Goal: Information Seeking & Learning: Learn about a topic

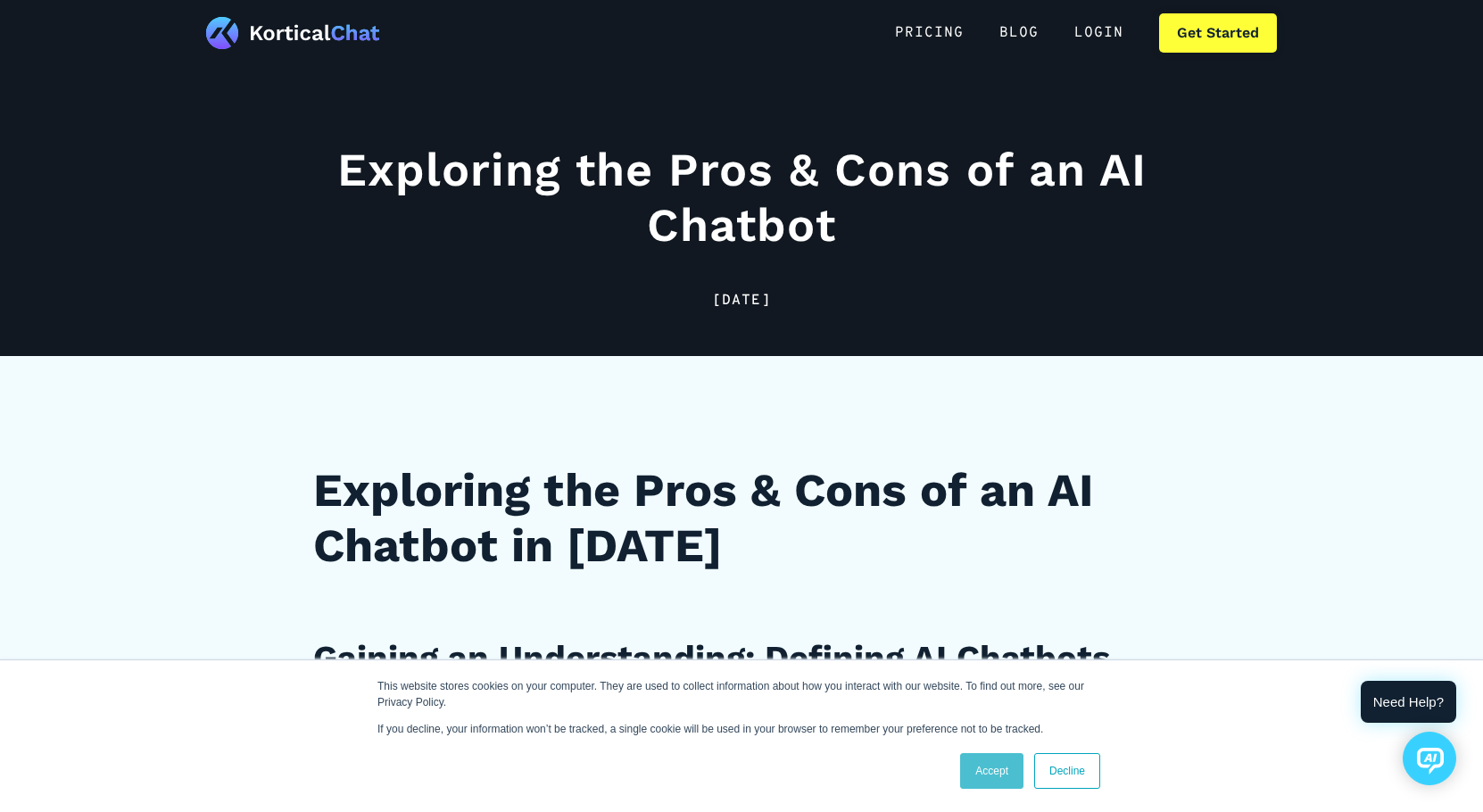
click at [984, 770] on link "Accept" at bounding box center [992, 771] width 63 height 36
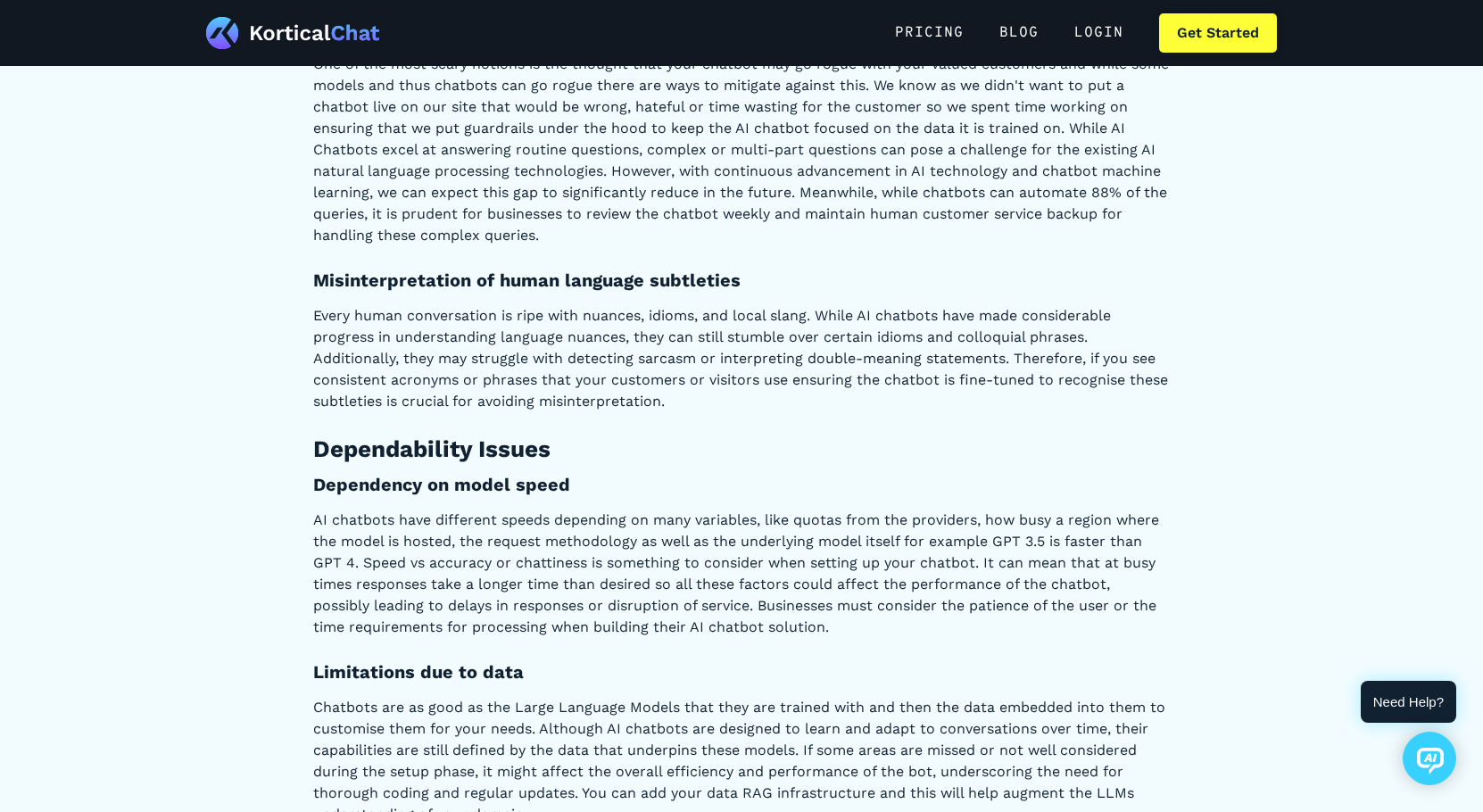
scroll to position [7306, 0]
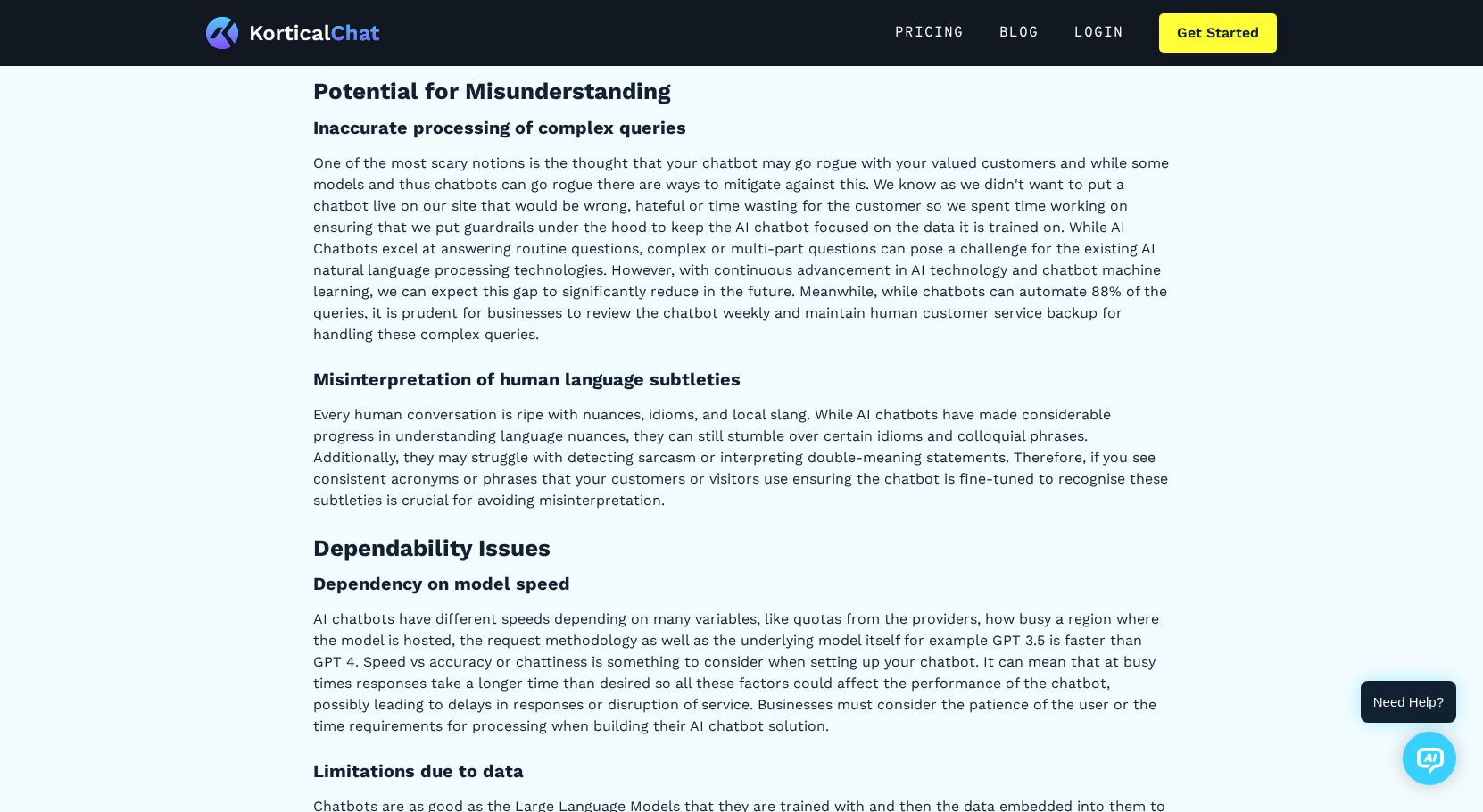
click at [406, 478] on p "Every human conversation is ripe with nuances, idioms, and local slang. While A…" at bounding box center [742, 458] width 857 height 107
click at [408, 478] on p "Every human conversation is ripe with nuances, idioms, and local slang. While A…" at bounding box center [742, 458] width 857 height 107
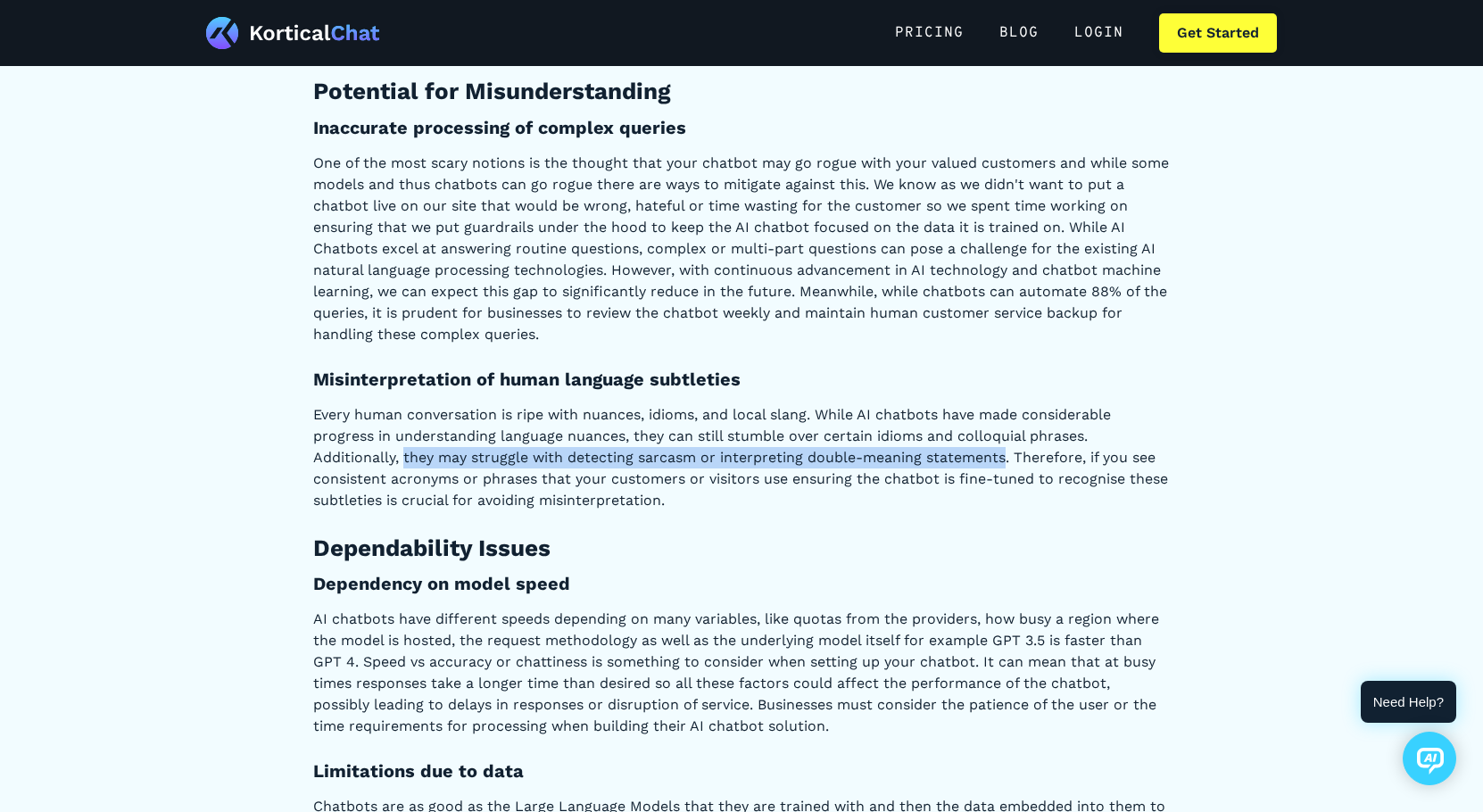
drag, startPoint x: 401, startPoint y: 477, endPoint x: 1003, endPoint y: 472, distance: 602.0
click at [1003, 472] on p "Every human conversation is ripe with nuances, idioms, and local slang. While A…" at bounding box center [742, 458] width 857 height 107
copy p "they may struggle with detecting sarcasm or interpreting double-meaning stateme…"
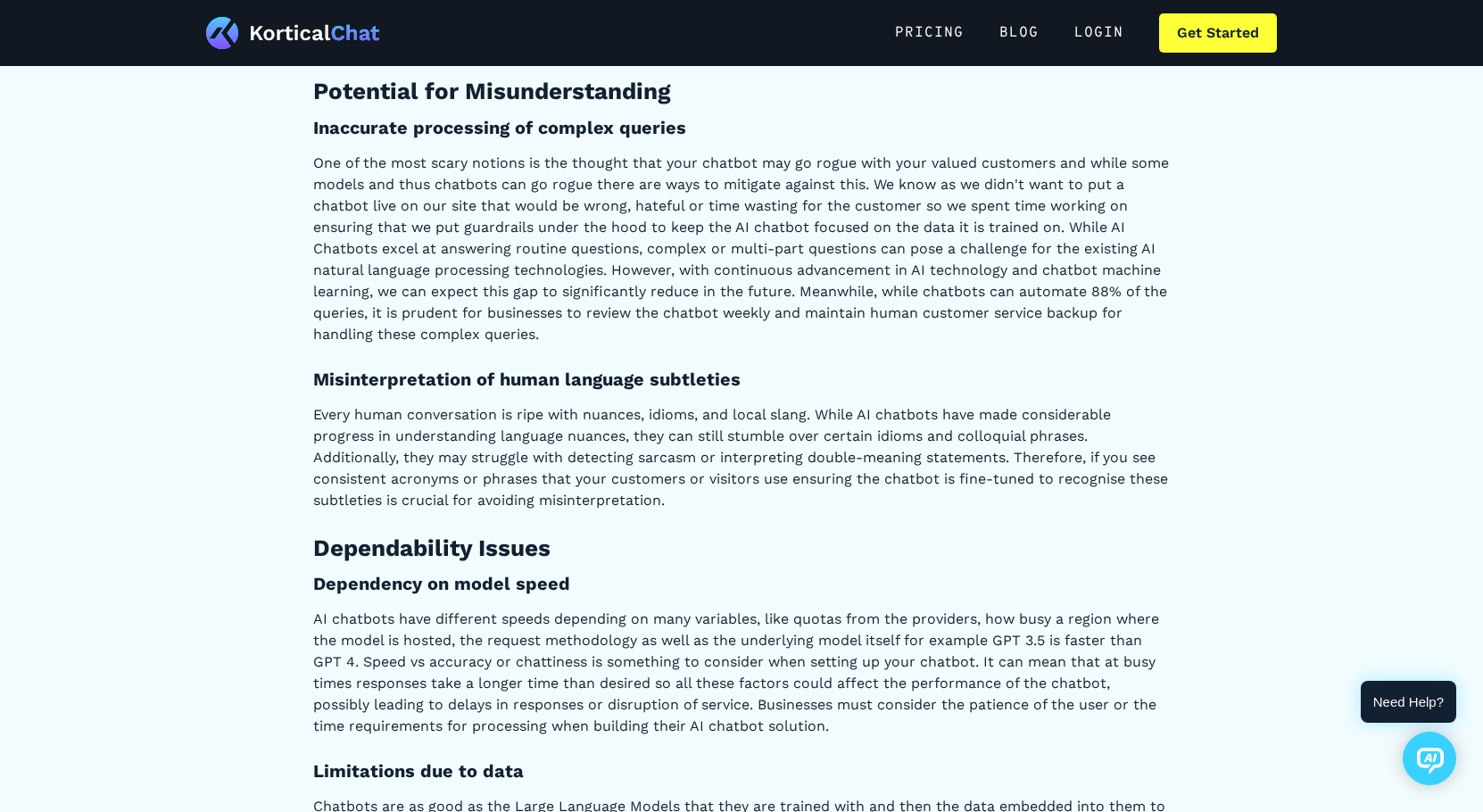
click at [805, 500] on p "Every human conversation is ripe with nuances, idioms, and local slang. While A…" at bounding box center [742, 458] width 857 height 107
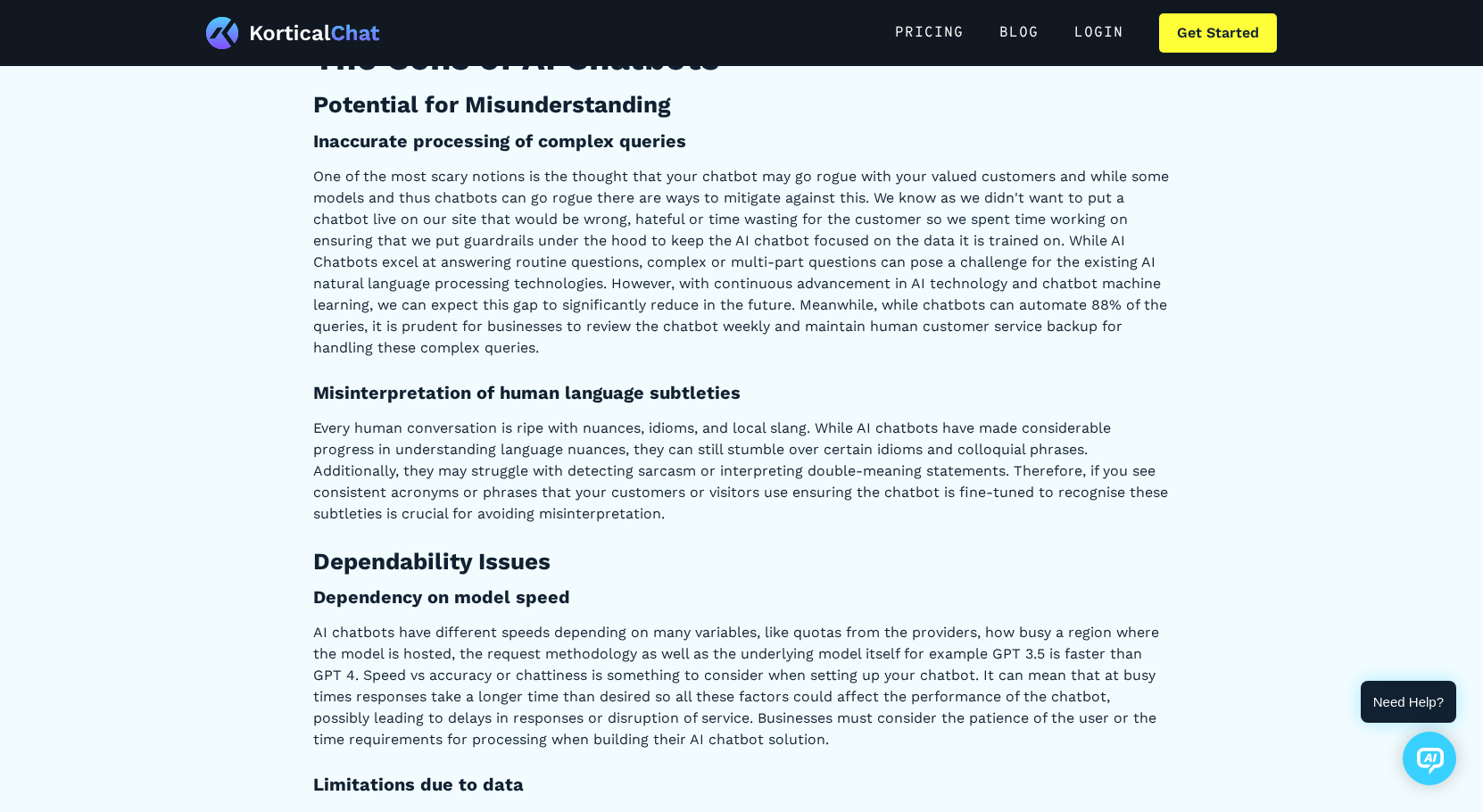
scroll to position [7280, 0]
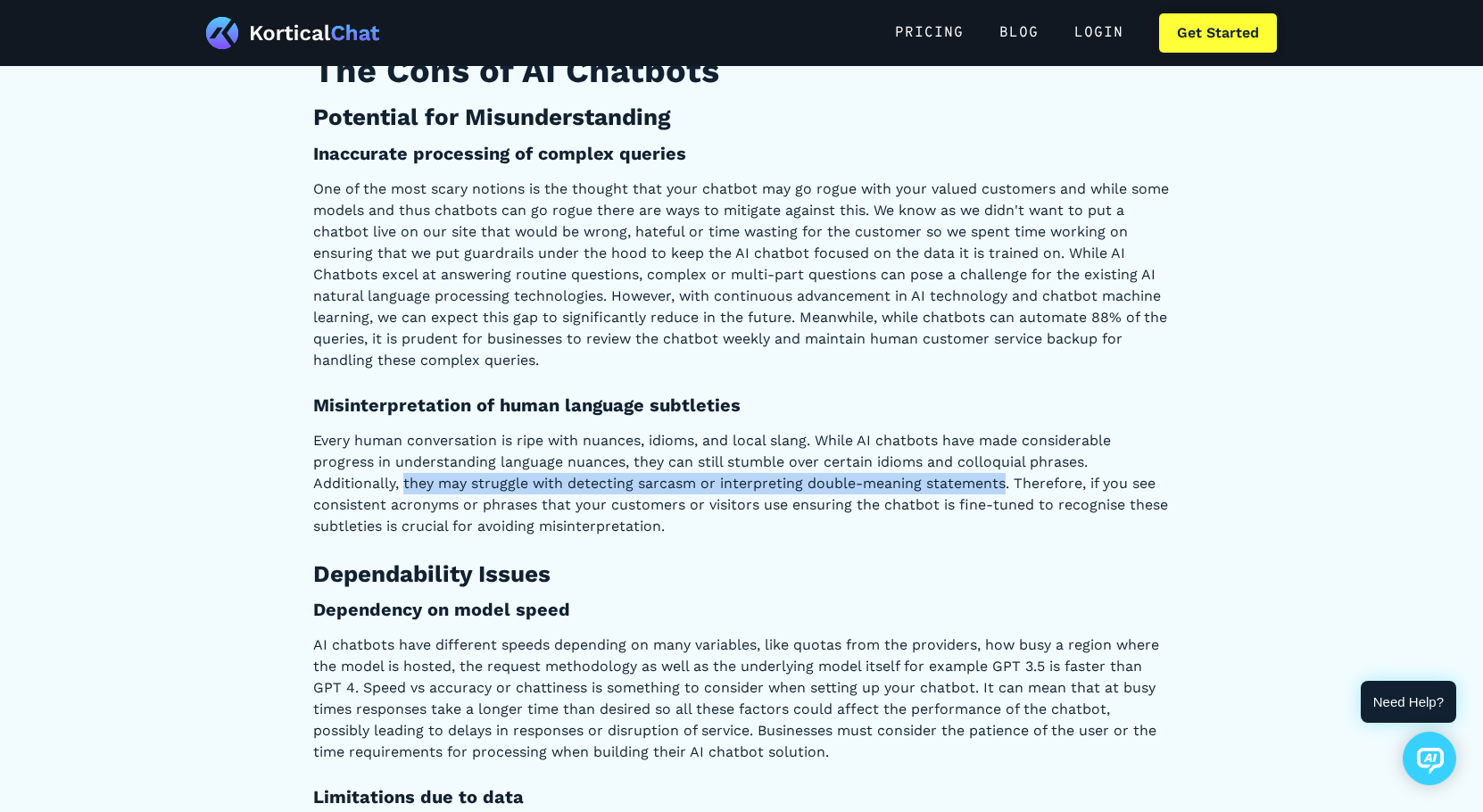
drag, startPoint x: 403, startPoint y: 504, endPoint x: 1003, endPoint y: 502, distance: 600.0
click at [1003, 502] on p "Every human conversation is ripe with nuances, idioms, and local slang. While A…" at bounding box center [742, 483] width 857 height 107
copy p "they may struggle with detecting sarcasm or interpreting double-meaning stateme…"
